Goal: Entertainment & Leisure: Consume media (video, audio)

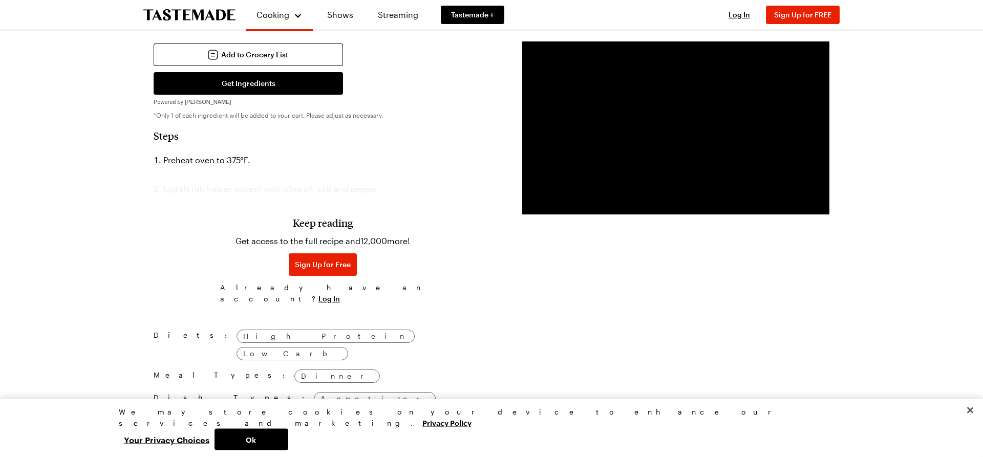
scroll to position [470, 0]
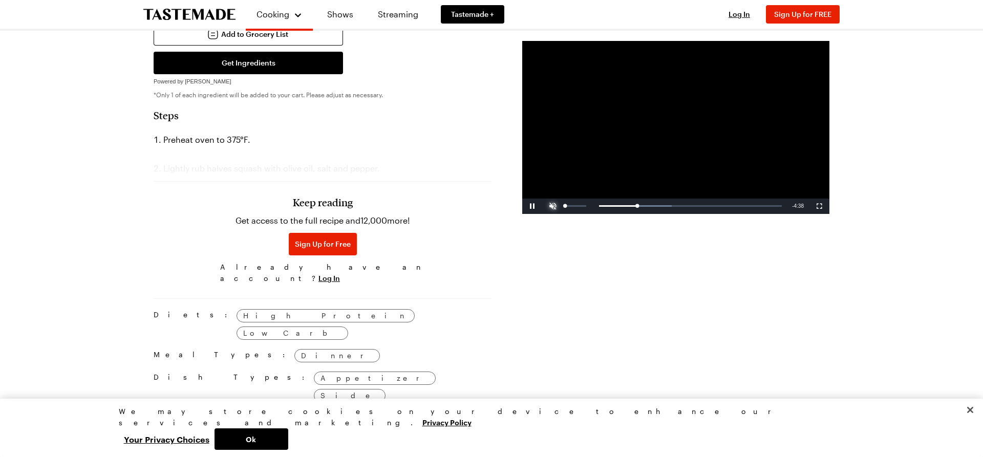
click at [551, 206] on span "Video Player" at bounding box center [553, 206] width 20 height 0
